Goal: Find specific page/section: Find specific page/section

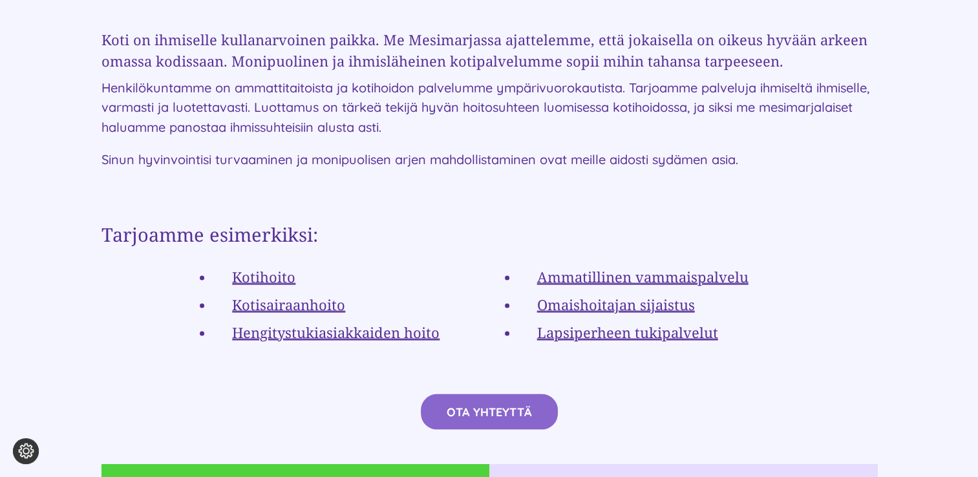
scroll to position [2328, 0]
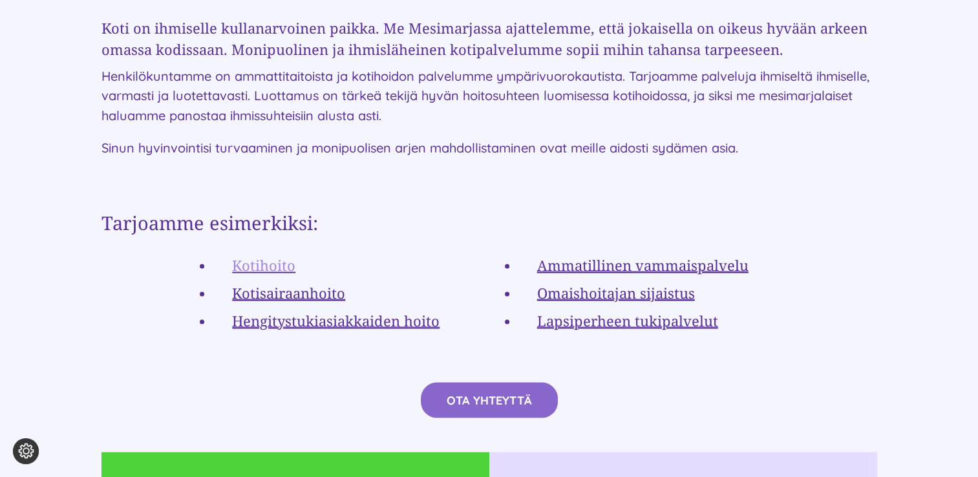
click at [286, 255] on link "Kotihoito" at bounding box center [263, 264] width 63 height 19
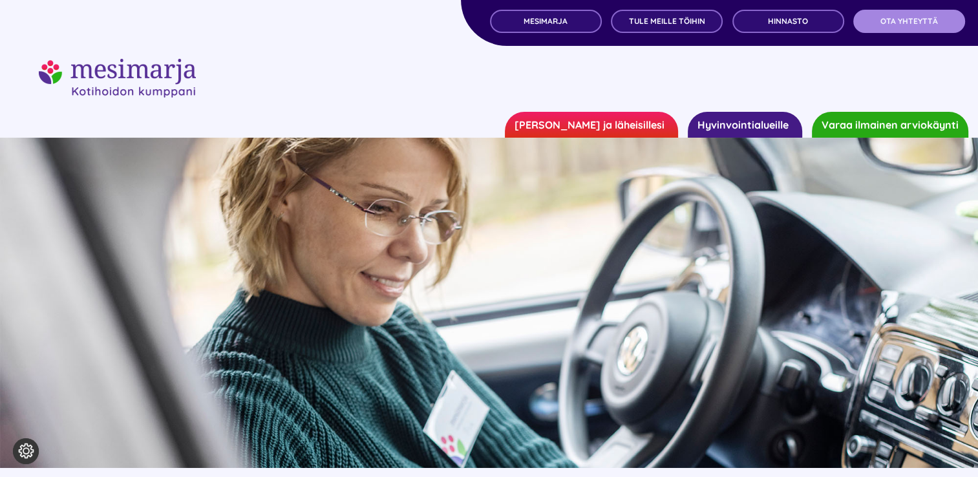
click at [899, 26] on span "OTA YHTEYTTÄ" at bounding box center [910, 21] width 58 height 9
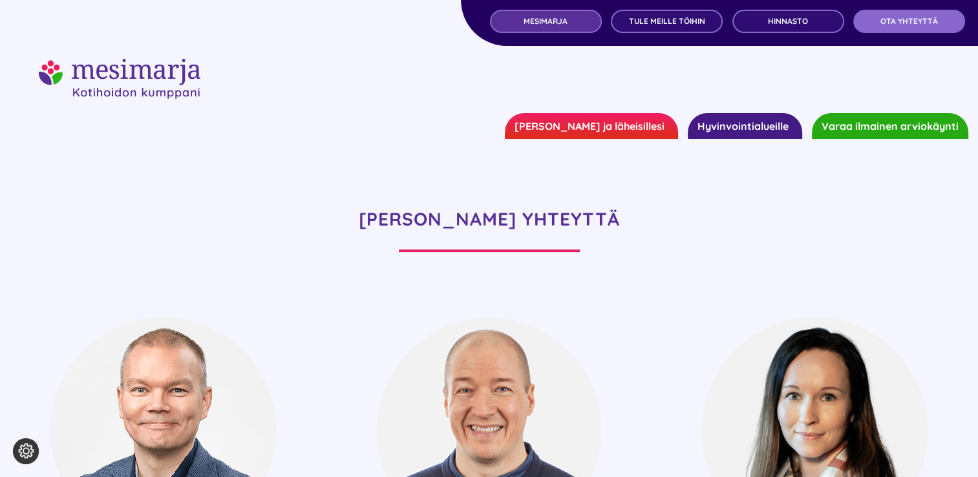
click at [567, 25] on span "MESIMARJA" at bounding box center [546, 21] width 44 height 9
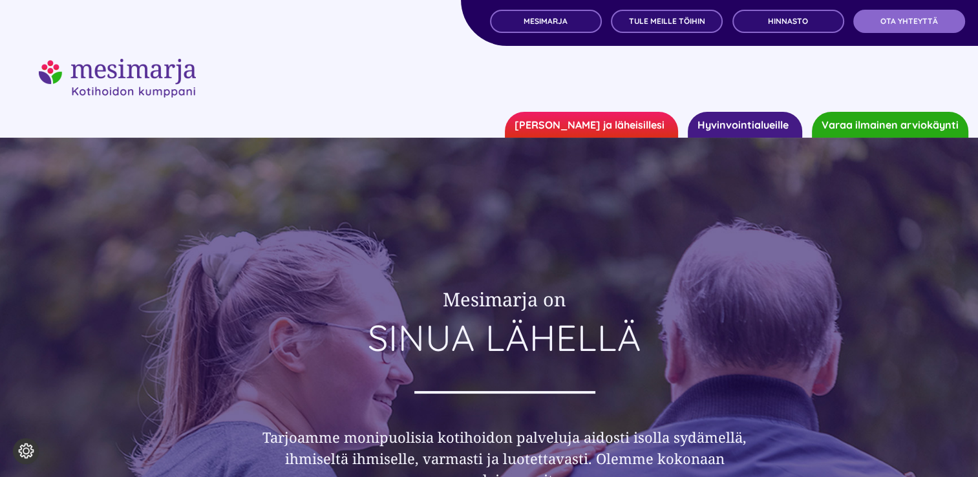
click at [596, 124] on link "[PERSON_NAME] ja läheisillesi" at bounding box center [591, 125] width 173 height 26
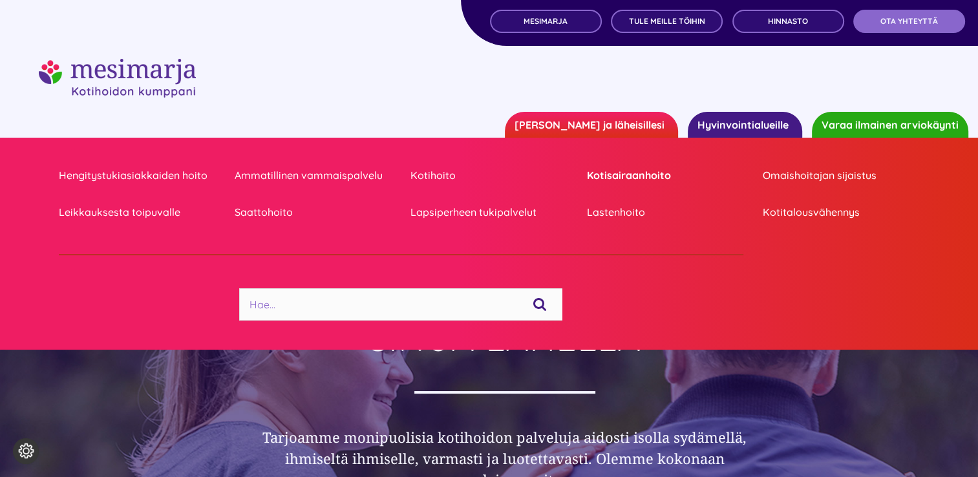
click at [587, 174] on link "Kotisairaanhoito" at bounding box center [665, 175] width 157 height 17
click at [431, 173] on link "Kotihoito" at bounding box center [489, 175] width 157 height 17
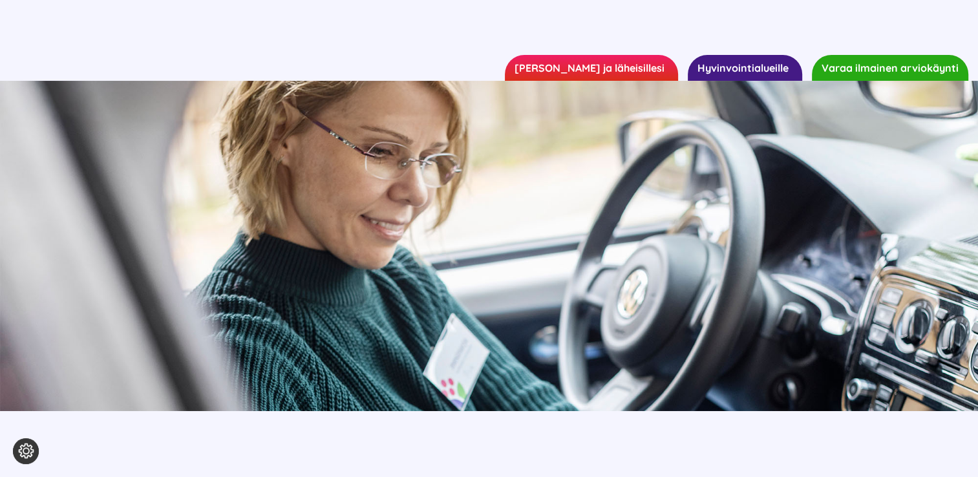
scroll to position [65, 0]
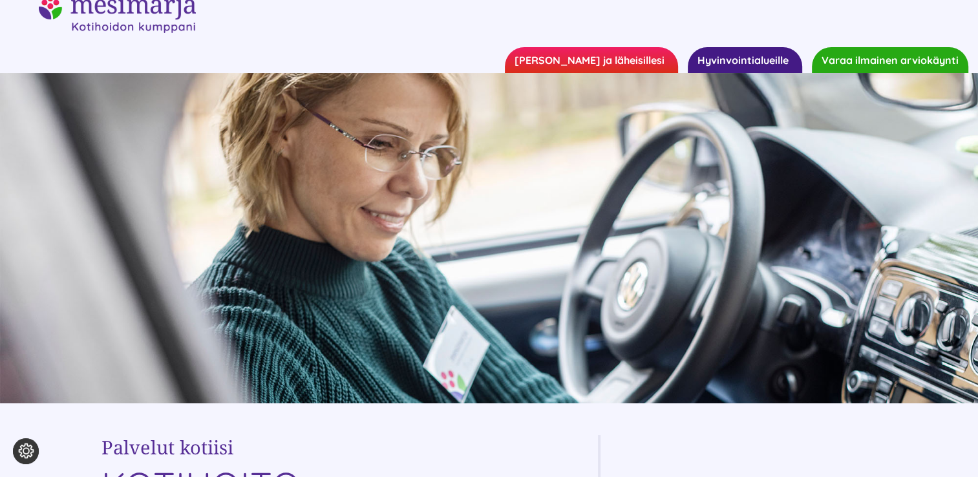
drag, startPoint x: 920, startPoint y: 255, endPoint x: 411, endPoint y: 38, distance: 554.0
click at [411, 38] on div at bounding box center [489, 33] width 978 height 78
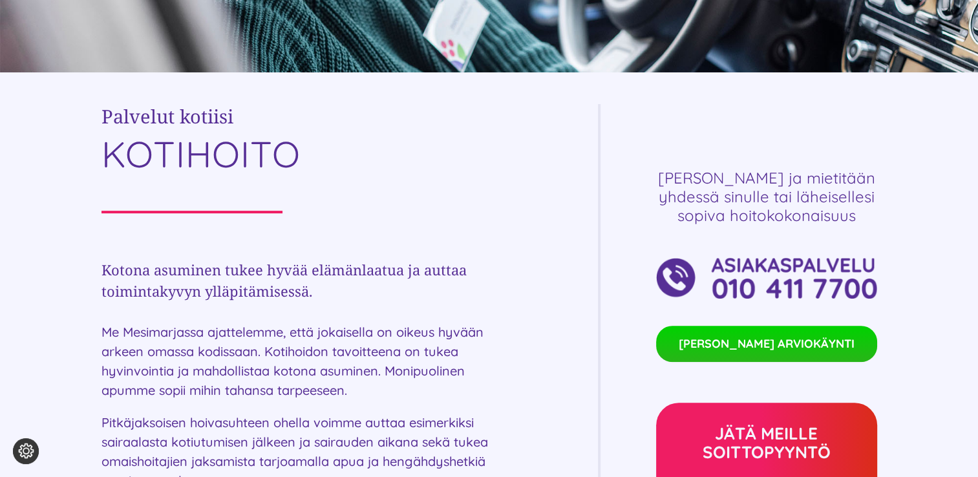
scroll to position [0, 0]
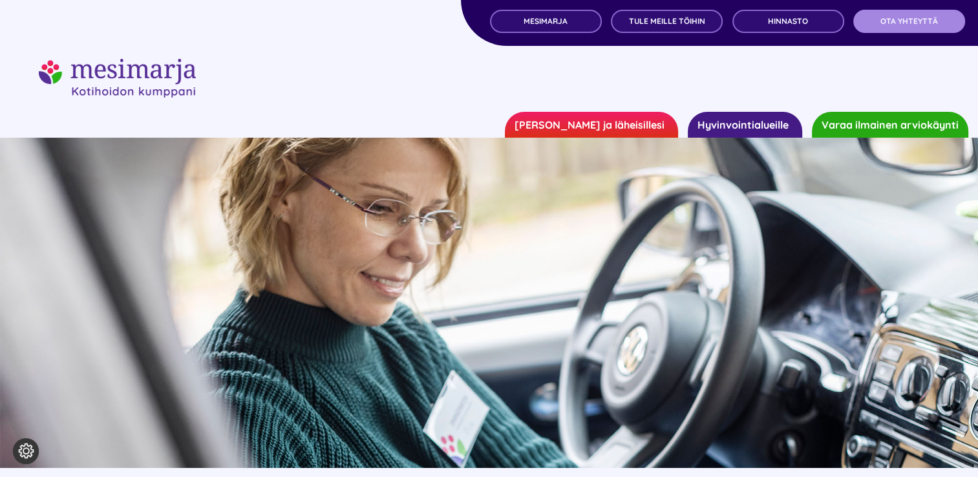
click at [915, 25] on span "OTA YHTEYTTÄ" at bounding box center [910, 21] width 58 height 9
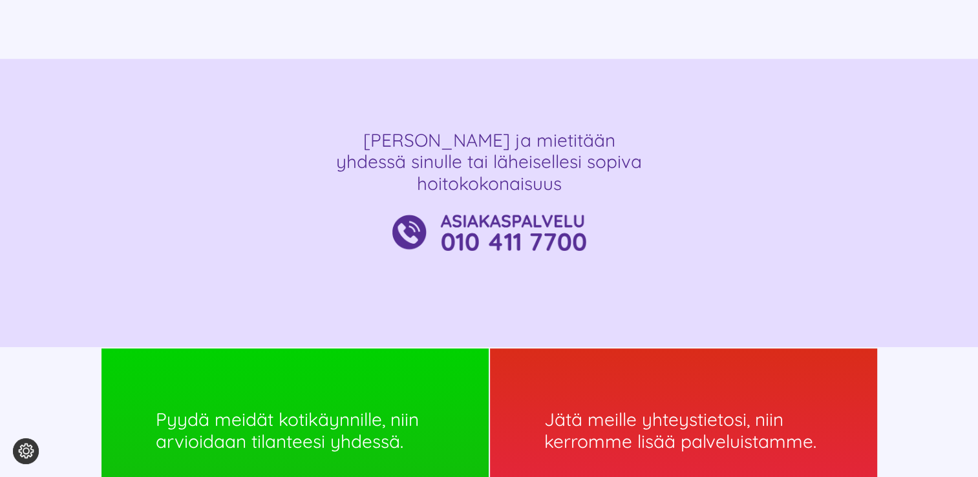
scroll to position [453, 0]
